Goal: Navigation & Orientation: Find specific page/section

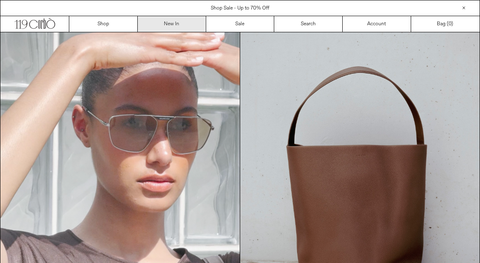
click at [169, 20] on link "New In" at bounding box center [172, 24] width 68 height 16
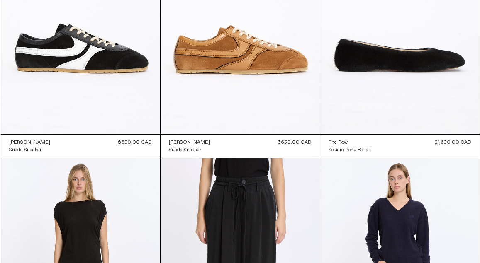
scroll to position [5414, 0]
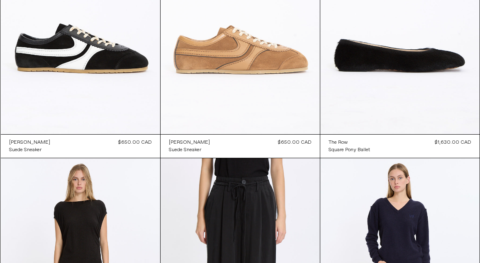
click at [254, 77] on at bounding box center [240, 14] width 159 height 239
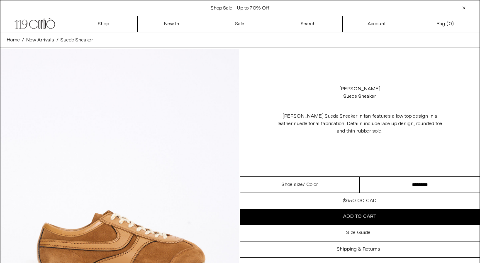
click at [392, 187] on select "**********" at bounding box center [420, 185] width 120 height 16
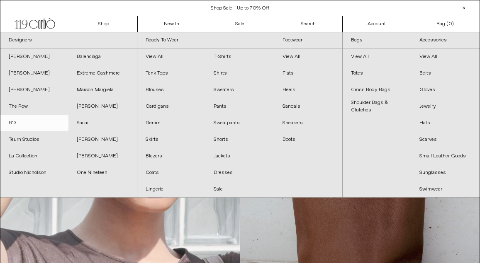
click at [15, 123] on link "R13" at bounding box center [34, 123] width 68 height 17
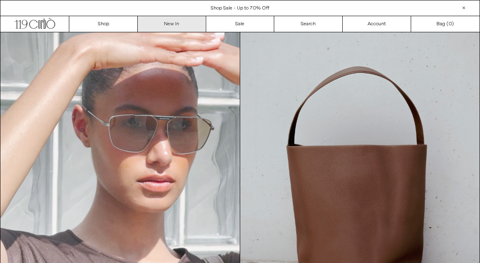
click at [189, 22] on link "New In" at bounding box center [172, 24] width 68 height 16
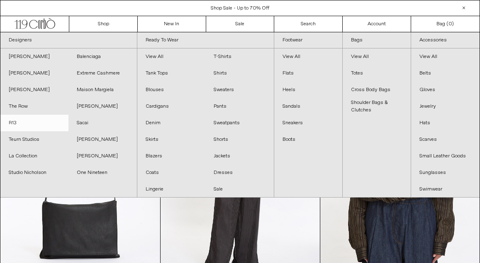
click at [13, 122] on link "R13" at bounding box center [34, 123] width 68 height 17
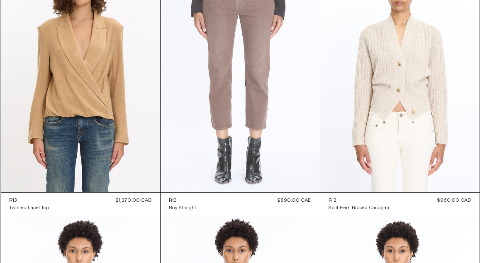
scroll to position [367, 0]
